Goal: Find specific page/section: Find specific page/section

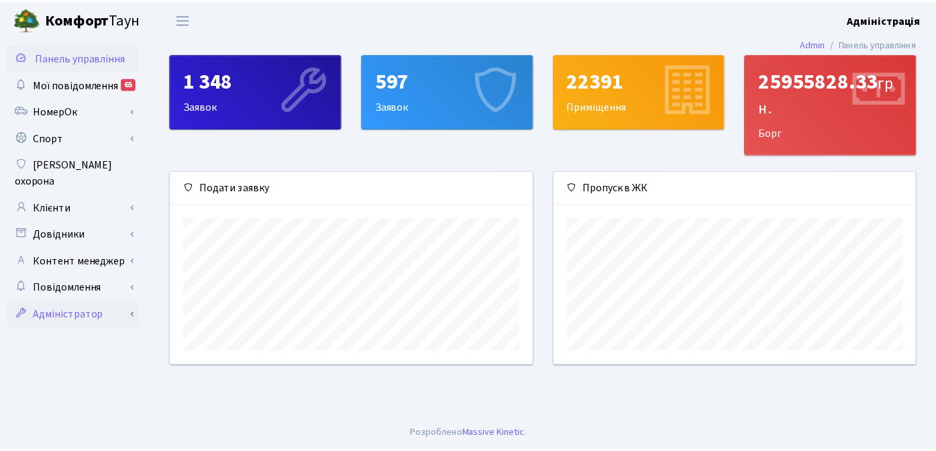
scroll to position [194, 366]
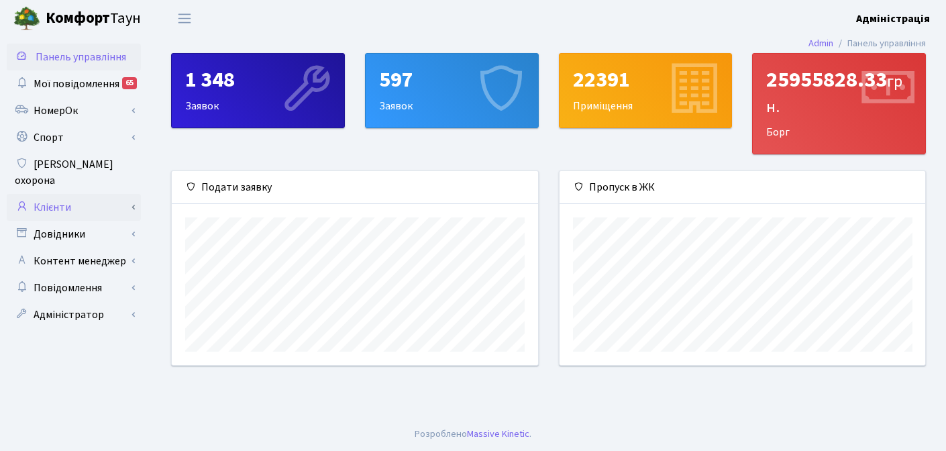
click at [60, 194] on link "Клієнти" at bounding box center [74, 207] width 134 height 27
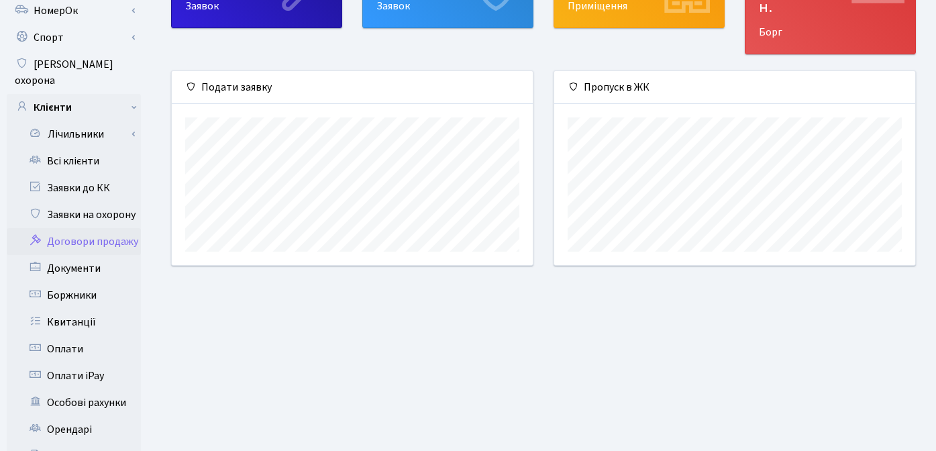
scroll to position [102, 0]
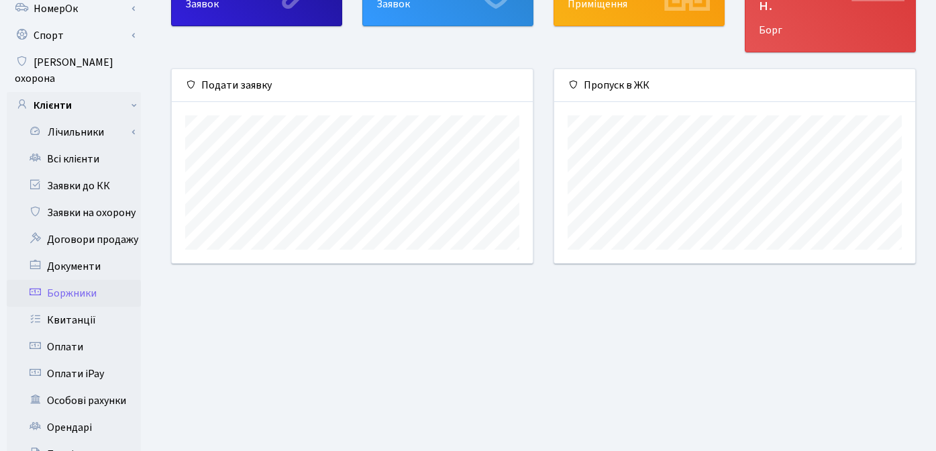
click at [84, 280] on link "Боржники" at bounding box center [74, 293] width 134 height 27
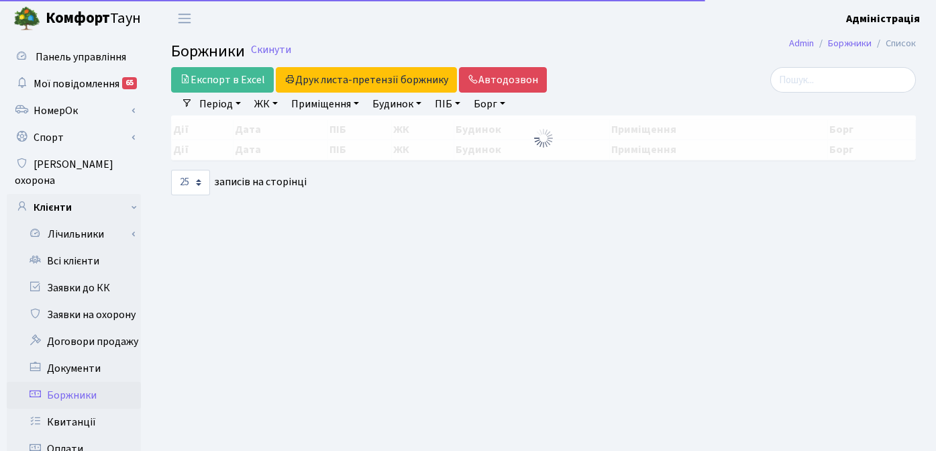
select select "25"
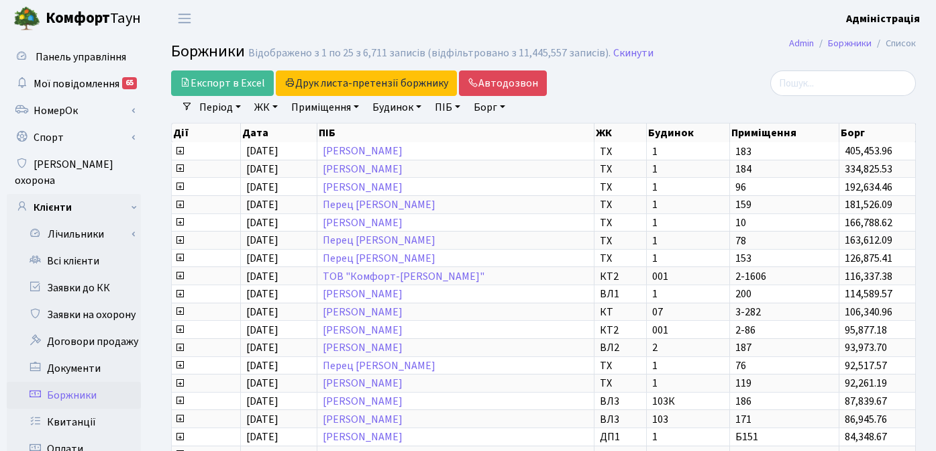
click at [264, 111] on link "ЖК" at bounding box center [266, 107] width 34 height 23
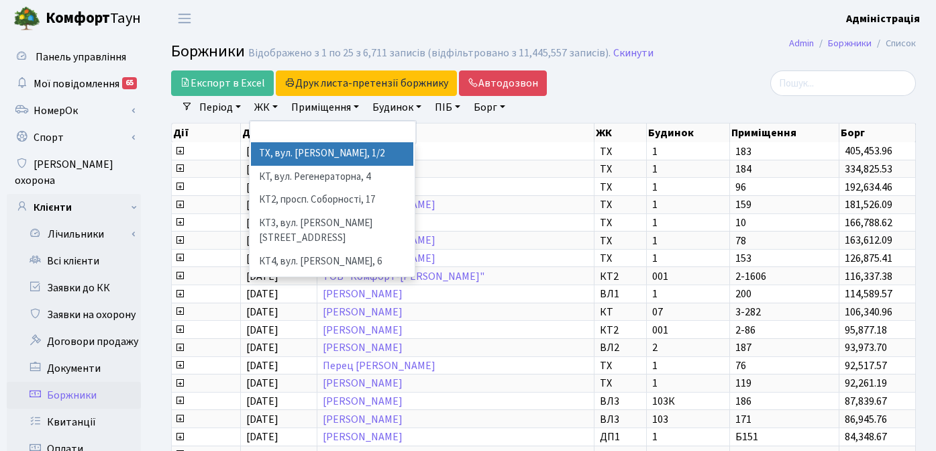
click at [602, 111] on li "Очистити фільтри" at bounding box center [568, 107] width 111 height 23
